Goal: Task Accomplishment & Management: Complete application form

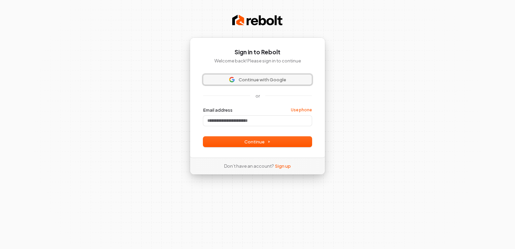
click at [262, 78] on span "Continue with Google" at bounding box center [263, 80] width 48 height 6
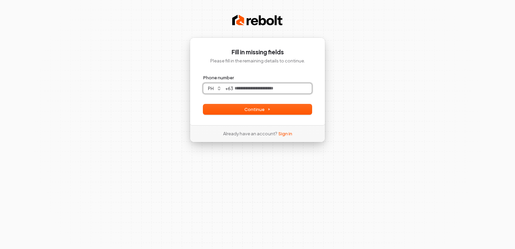
click at [255, 92] on input "Phone number" at bounding box center [272, 88] width 79 height 10
